Goal: Task Accomplishment & Management: Complete application form

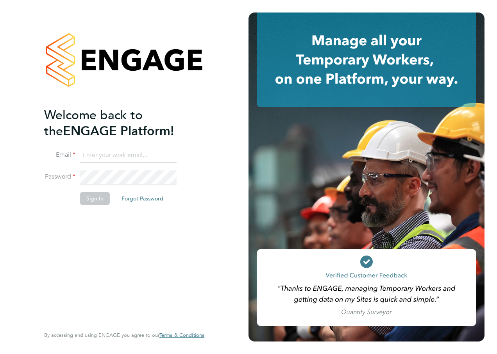
click at [134, 157] on input at bounding box center [128, 155] width 97 height 14
type input "daniel.douglas@hays.com"
click at [94, 197] on button "Sign In" at bounding box center [95, 198] width 30 height 13
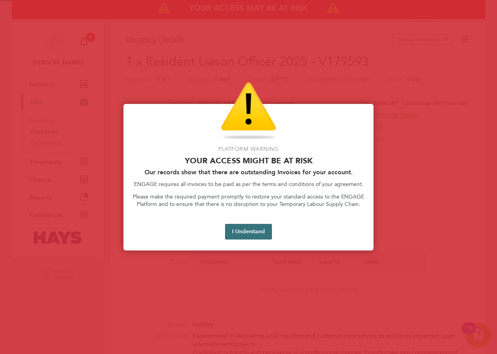
click at [256, 229] on button "I Understand" at bounding box center [248, 232] width 47 height 16
